Goal: Information Seeking & Learning: Learn about a topic

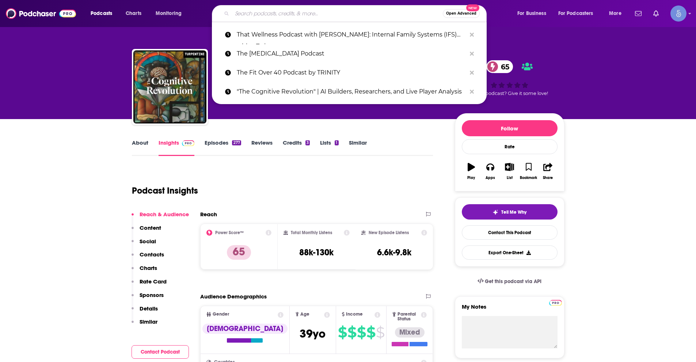
type input "Unsupervised Learning"
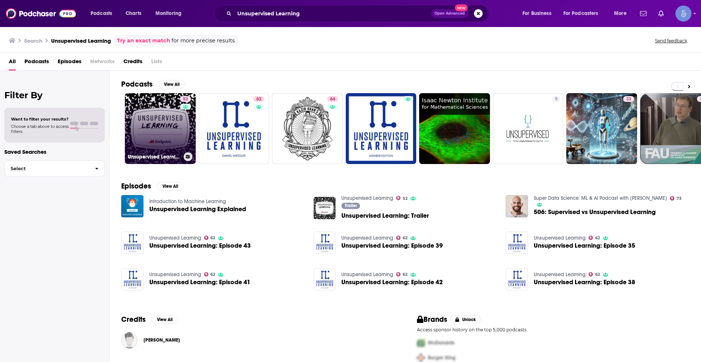
click at [178, 124] on link "52 Unsupervised Learning" at bounding box center [160, 128] width 71 height 71
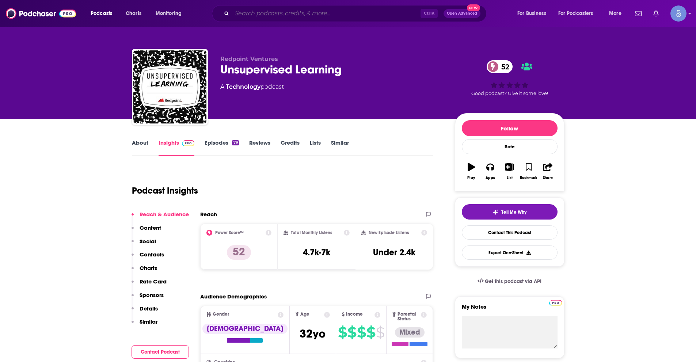
click at [258, 11] on input "Search podcasts, credits, & more..." at bounding box center [326, 14] width 188 height 12
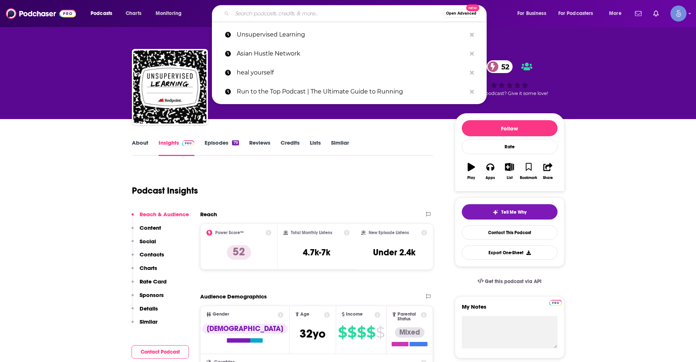
paste input "SmarterMarkets™"
type input "SmarterMarkets™"
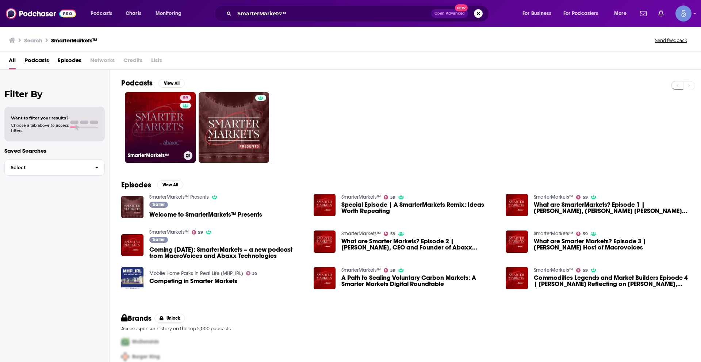
click at [167, 134] on link "59 SmarterMarkets™" at bounding box center [160, 127] width 71 height 71
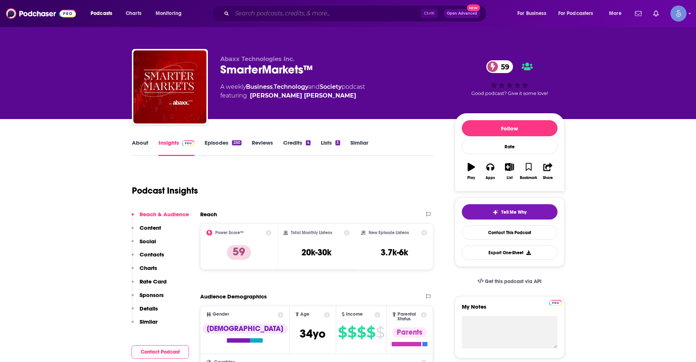
click at [290, 15] on input "Search podcasts, credits, & more..." at bounding box center [326, 14] width 188 height 12
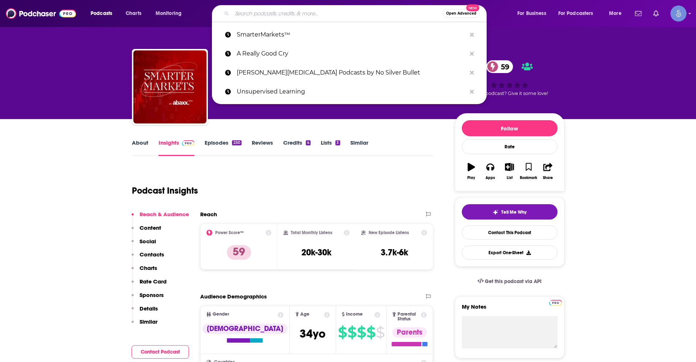
paste input "Unsupervised Learning"
type input "Unsupervised Learning"
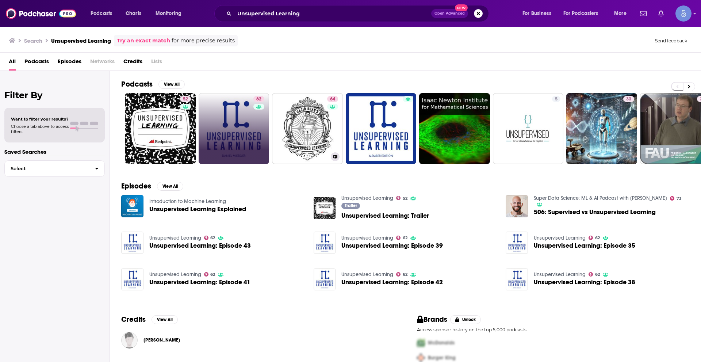
click at [257, 133] on div "62" at bounding box center [259, 128] width 13 height 65
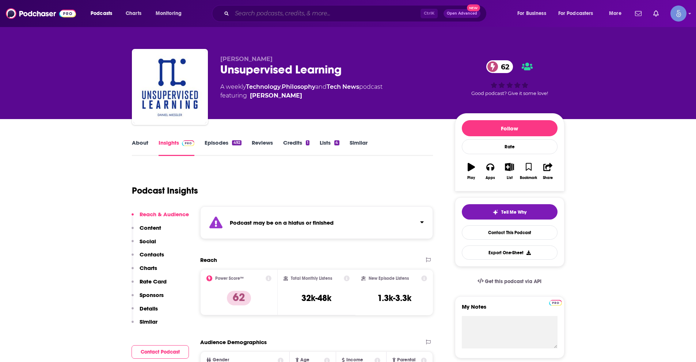
click at [275, 13] on input "Search podcasts, credits, & more..." at bounding box center [326, 14] width 188 height 12
paste input "Better Finance: CFO Insights podcast"
type input "Better Finance: CFO Insights podcast"
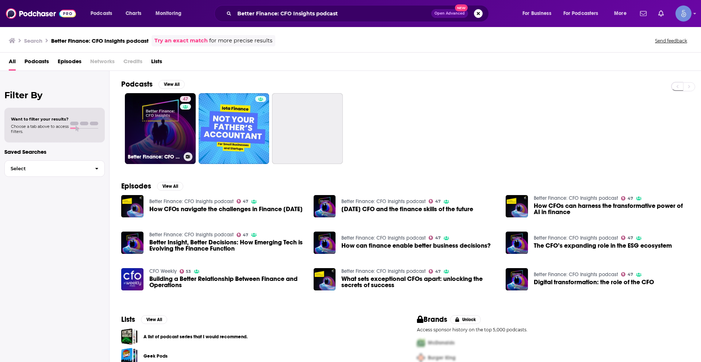
click at [169, 134] on link "47 Better Finance: CFO Insights podcast" at bounding box center [160, 128] width 71 height 71
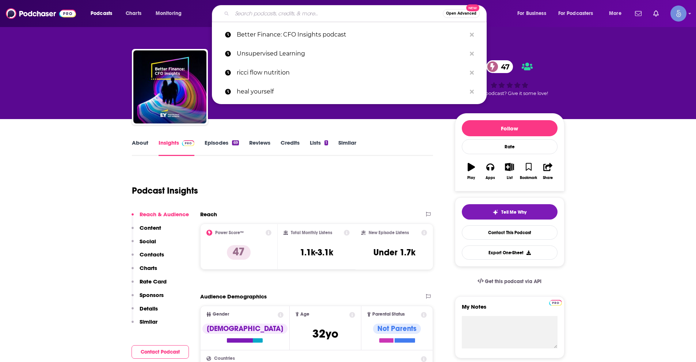
click at [279, 17] on input "Search podcasts, credits, & more..." at bounding box center [337, 14] width 211 height 12
paste input "How About [DATE]?"
type input "How About [DATE]?"
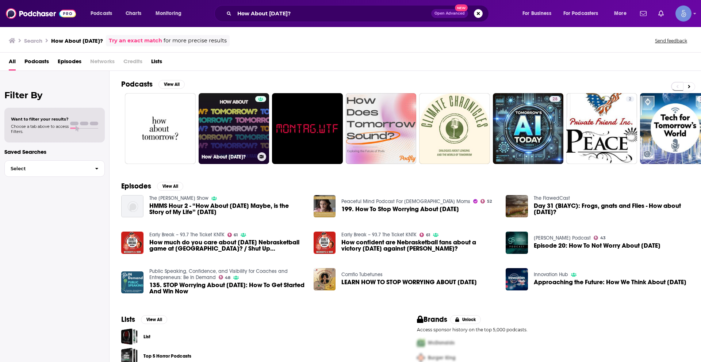
click at [253, 125] on link "How About [DATE]?" at bounding box center [234, 128] width 71 height 71
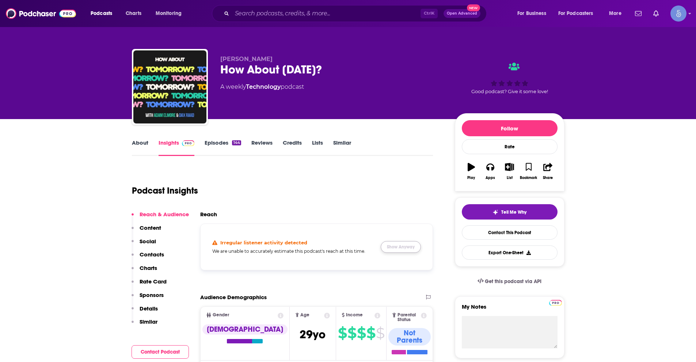
click at [403, 244] on button "Show Anyway" at bounding box center [400, 247] width 40 height 12
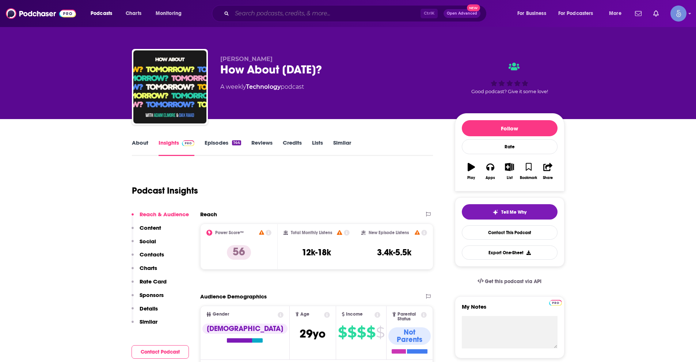
click at [264, 8] on input "Search podcasts, credits, & more..." at bounding box center [326, 14] width 188 height 12
paste input "Sales Gravy: [PERSON_NAME]"
type input "Sales Gravy: [PERSON_NAME]"
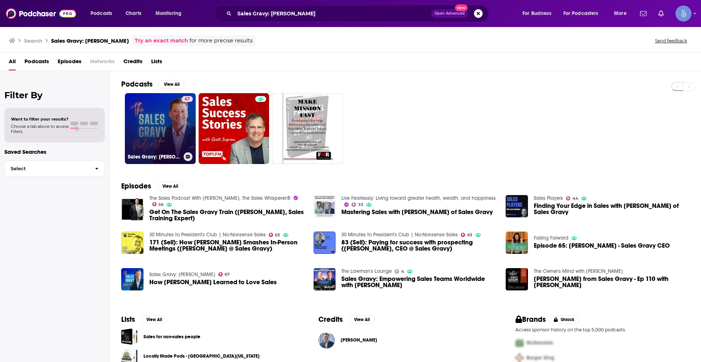
click at [172, 130] on link "67 Sales Gravy: [PERSON_NAME]" at bounding box center [160, 128] width 71 height 71
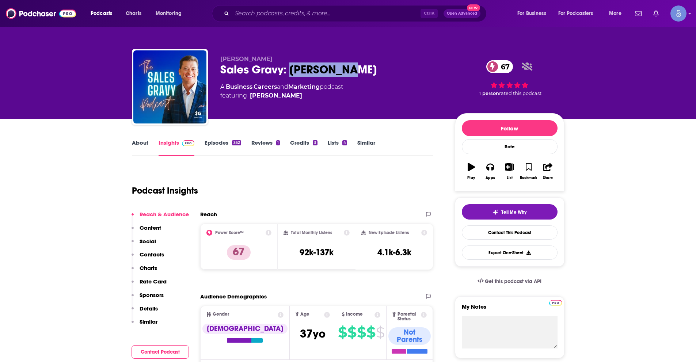
drag, startPoint x: 291, startPoint y: 70, endPoint x: 347, endPoint y: 72, distance: 56.6
click at [347, 72] on div "Sales Gravy: [PERSON_NAME] 67" at bounding box center [331, 69] width 223 height 14
copy h2 "[PERSON_NAME]"
click at [303, 16] on input "Search podcasts, credits, & more..." at bounding box center [326, 14] width 188 height 12
paste input "The Digiday Podcast"
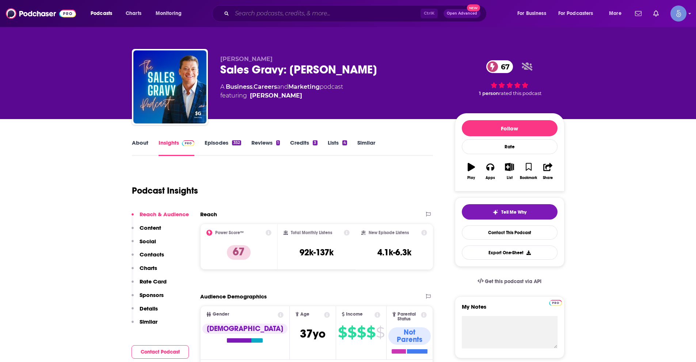
type input "The Digiday Podcast"
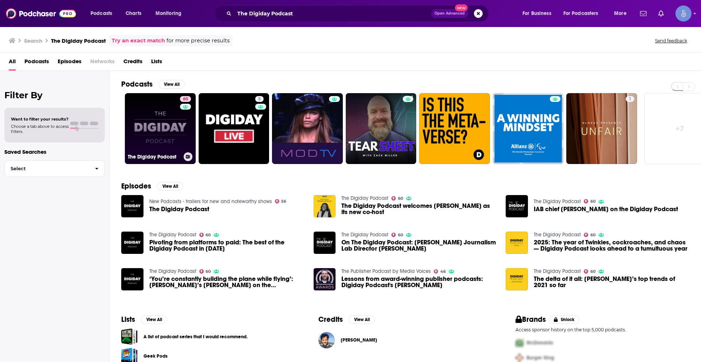
click at [172, 127] on link "60 The Digiday Podcast" at bounding box center [160, 128] width 71 height 71
